Goal: Information Seeking & Learning: Understand process/instructions

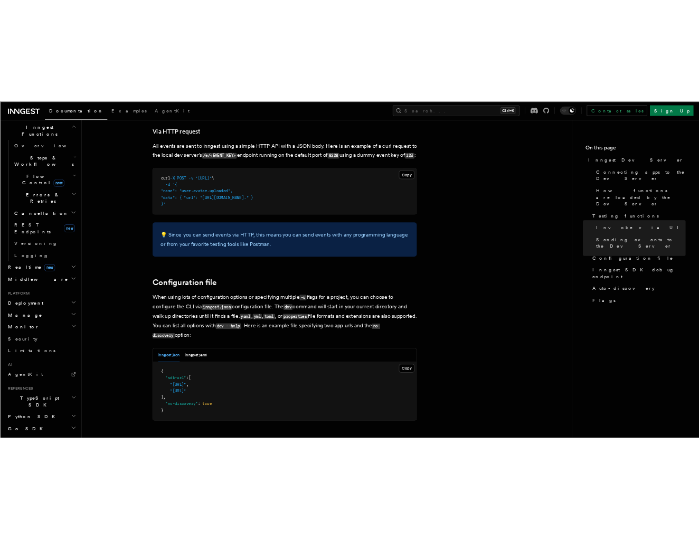
scroll to position [400, 0]
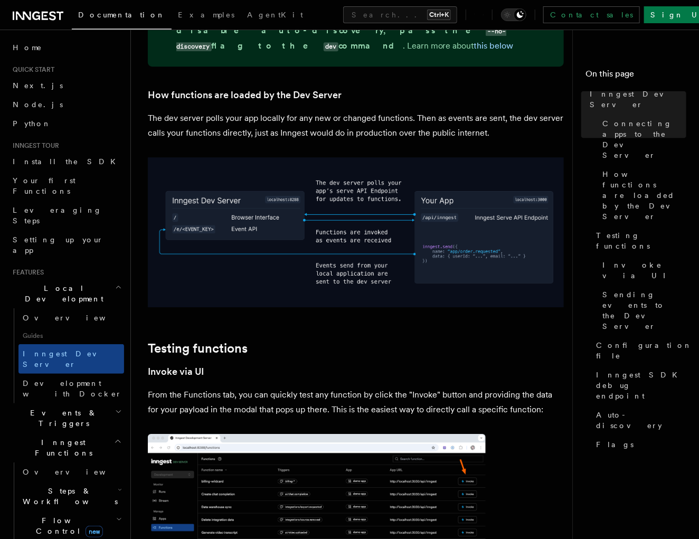
scroll to position [1193, 0]
